Goal: Navigation & Orientation: Go to known website

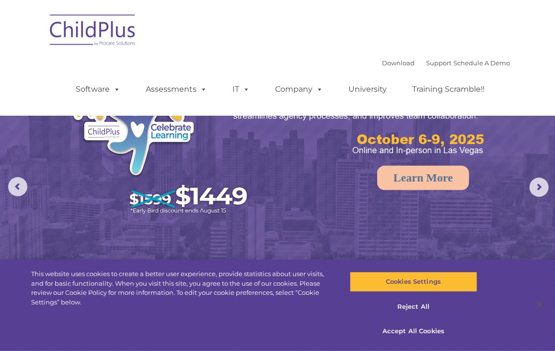
select select "MEDIUM"
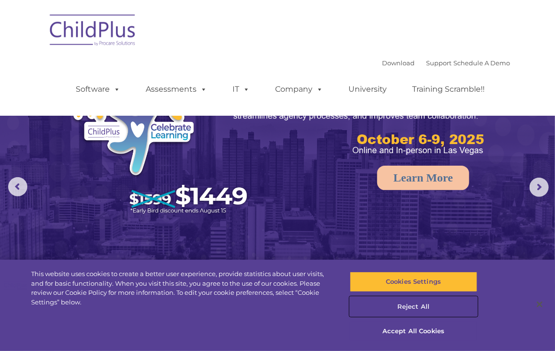
click at [414, 305] on button "Reject All" at bounding box center [414, 306] width 128 height 20
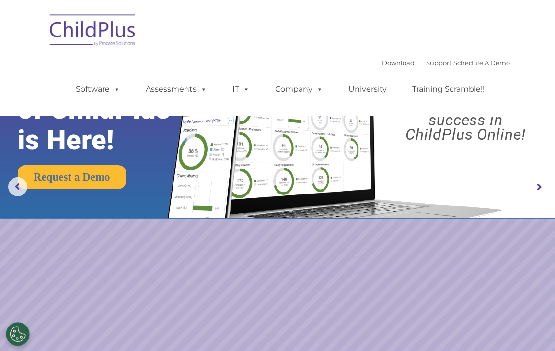
click at [92, 42] on img at bounding box center [93, 32] width 96 height 48
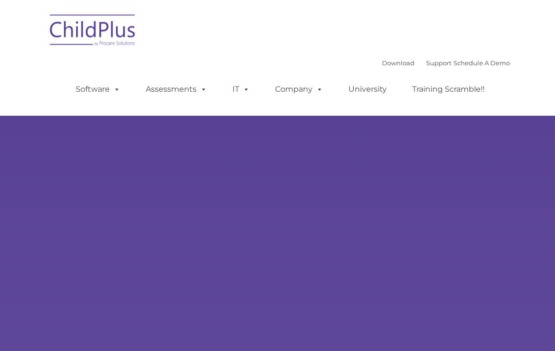
type input ""
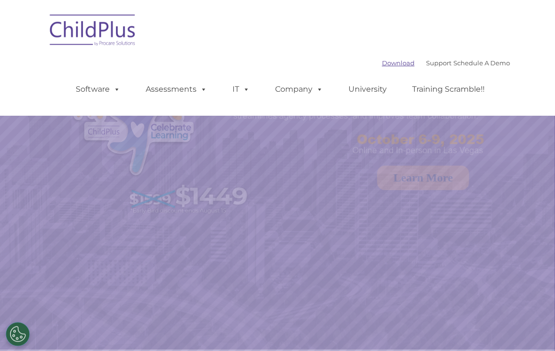
select select "MEDIUM"
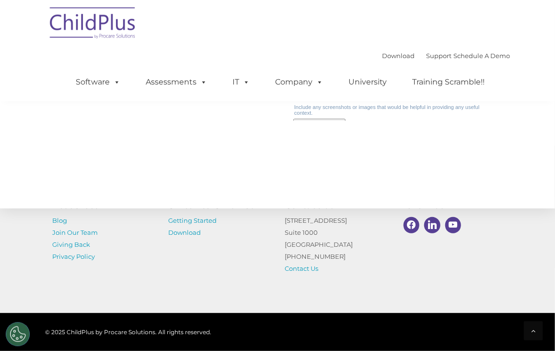
scroll to position [1135, 0]
